Goal: Task Accomplishment & Management: Complete application form

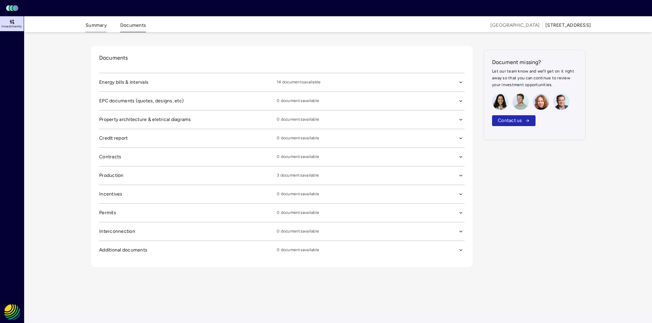
click at [96, 24] on button "Summary" at bounding box center [96, 27] width 21 height 11
click at [98, 26] on button "Summary" at bounding box center [96, 27] width 21 height 11
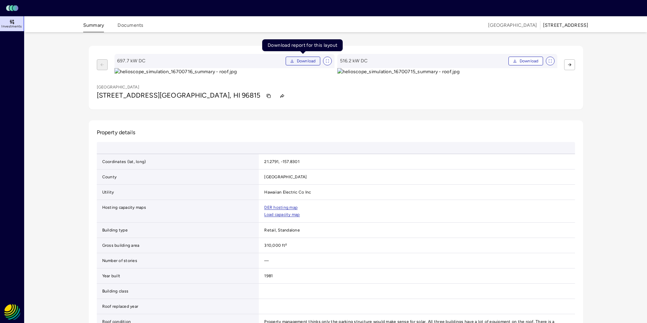
click at [301, 60] on span "Download" at bounding box center [306, 61] width 19 height 7
click at [528, 60] on span "Download" at bounding box center [528, 61] width 19 height 7
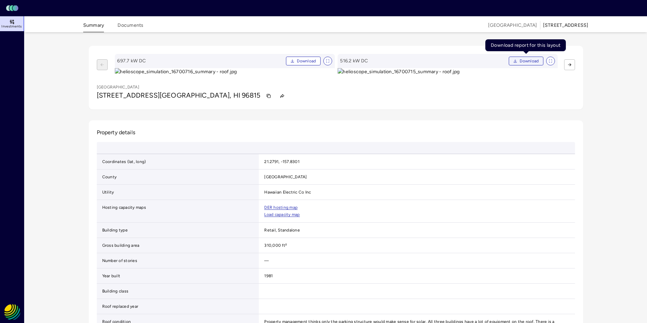
click at [526, 62] on span "Download" at bounding box center [528, 61] width 19 height 7
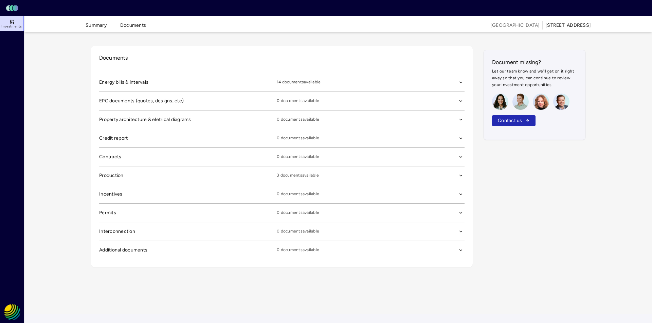
click at [98, 26] on button "Summary" at bounding box center [96, 27] width 21 height 11
click at [95, 27] on button "Summary" at bounding box center [96, 27] width 21 height 11
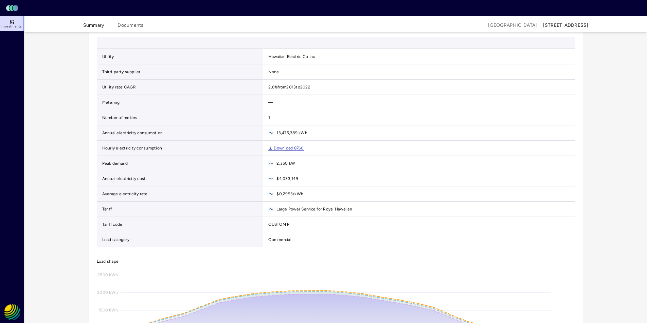
scroll to position [611, 0]
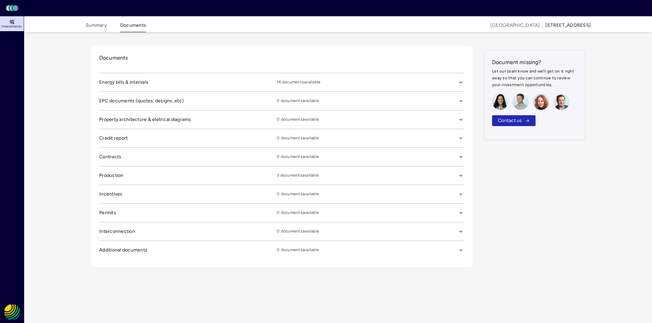
click at [545, 26] on div "[STREET_ADDRESS]" at bounding box center [567, 25] width 45 height 7
click at [135, 86] on span "Additional documents" at bounding box center [187, 82] width 177 height 7
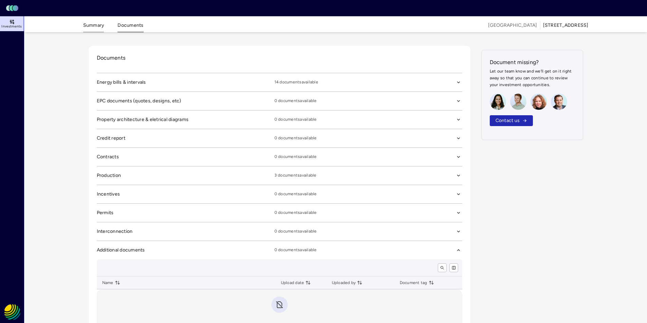
click at [91, 26] on button "Summary" at bounding box center [93, 27] width 21 height 11
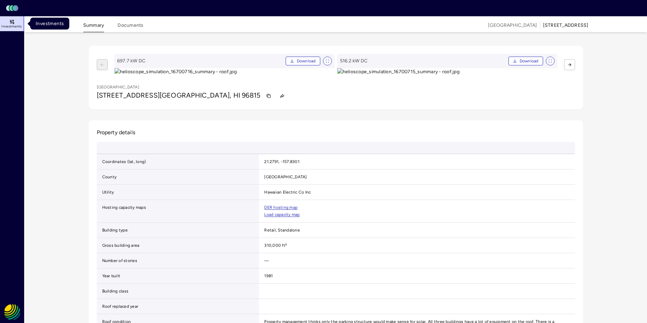
click at [11, 26] on span "Investments" at bounding box center [11, 26] width 20 height 4
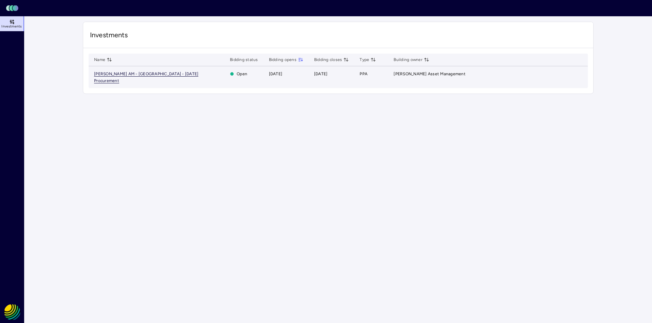
click at [161, 74] on span "[PERSON_NAME] AM - [GEOGRAPHIC_DATA] - [DATE] Procurement" at bounding box center [146, 78] width 104 height 12
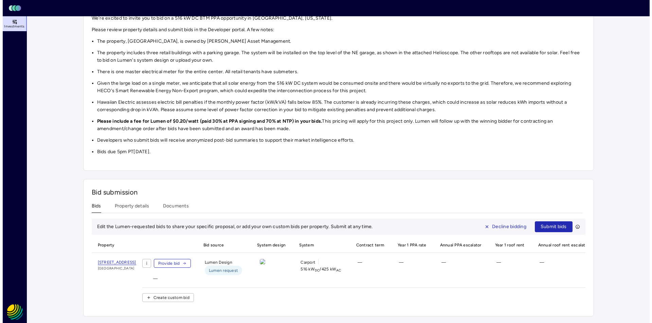
scroll to position [90, 0]
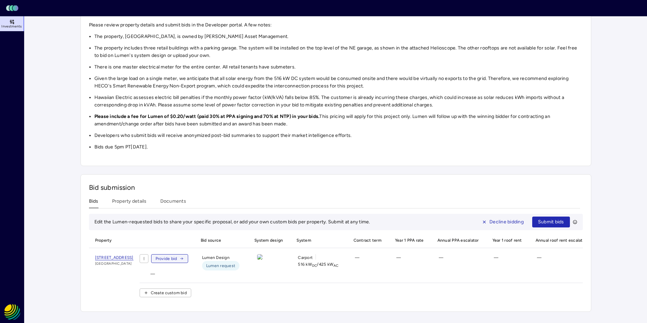
click at [177, 260] on span "Provide bid" at bounding box center [166, 259] width 22 height 7
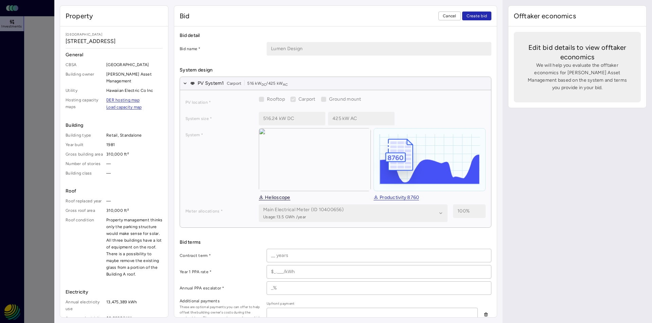
click at [283, 195] on link "Helioscope" at bounding box center [275, 197] width 32 height 5
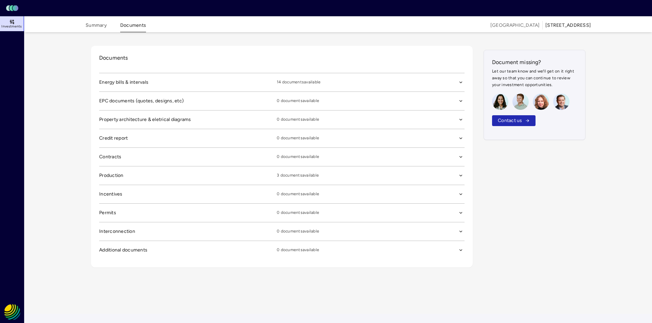
click at [314, 86] on span "0 documents available" at bounding box center [365, 82] width 177 height 7
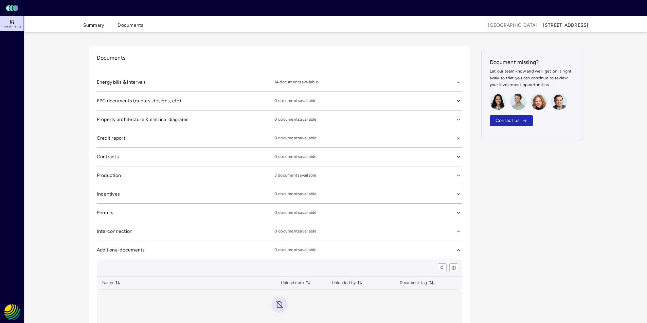
click at [93, 26] on button "Summary" at bounding box center [93, 27] width 21 height 11
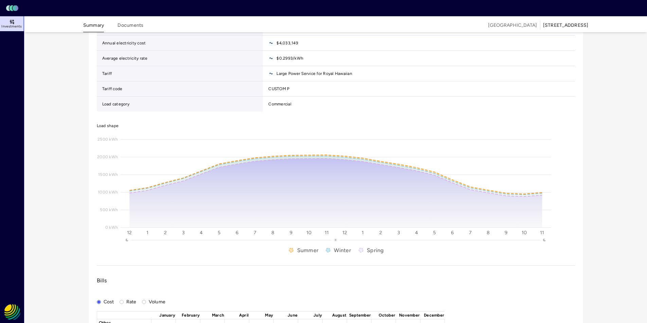
scroll to position [543, 0]
